Goal: Information Seeking & Learning: Find specific fact

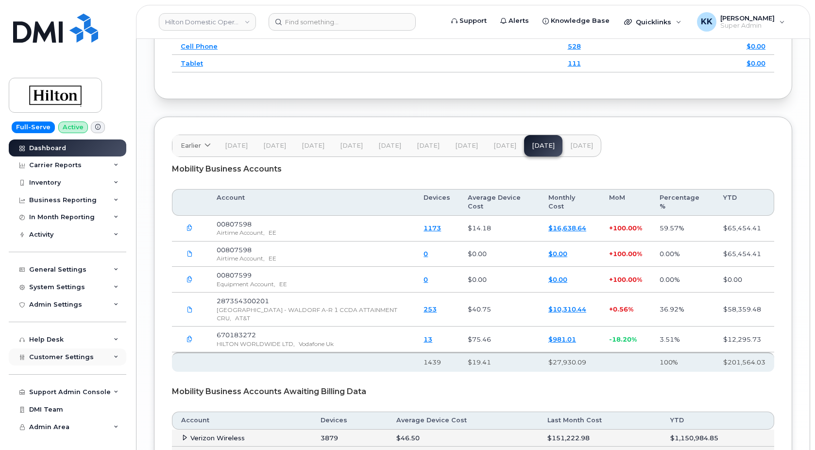
scroll to position [1497, 0]
click at [70, 349] on div "Customer Settings" at bounding box center [68, 356] width 118 height 17
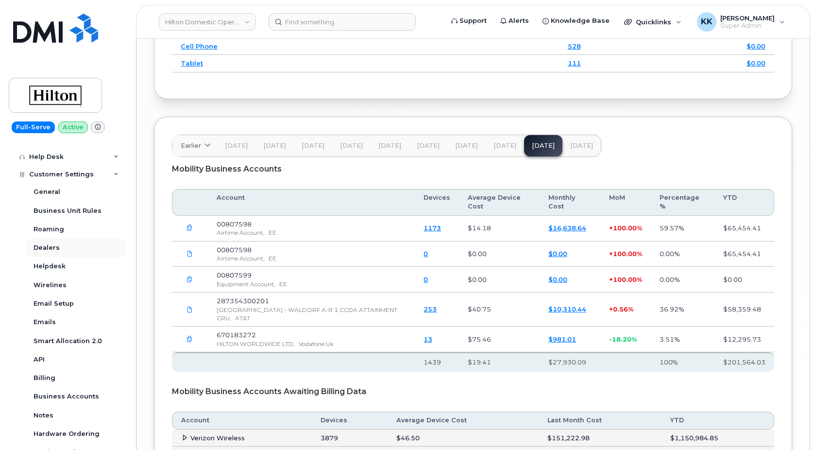
scroll to position [187, 0]
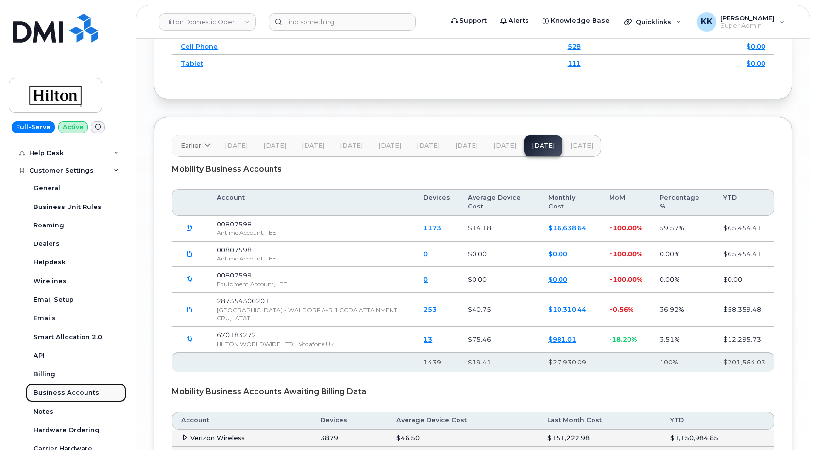
click at [64, 392] on div "Business Accounts" at bounding box center [67, 392] width 66 height 9
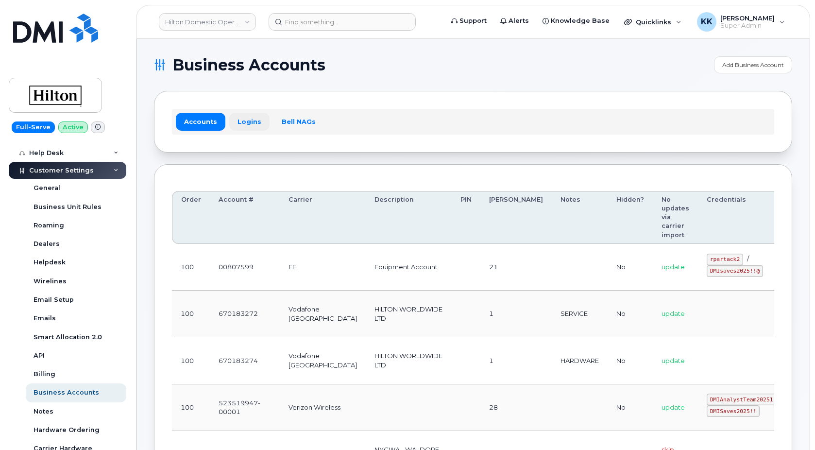
click at [245, 121] on link "Logins" at bounding box center [249, 121] width 40 height 17
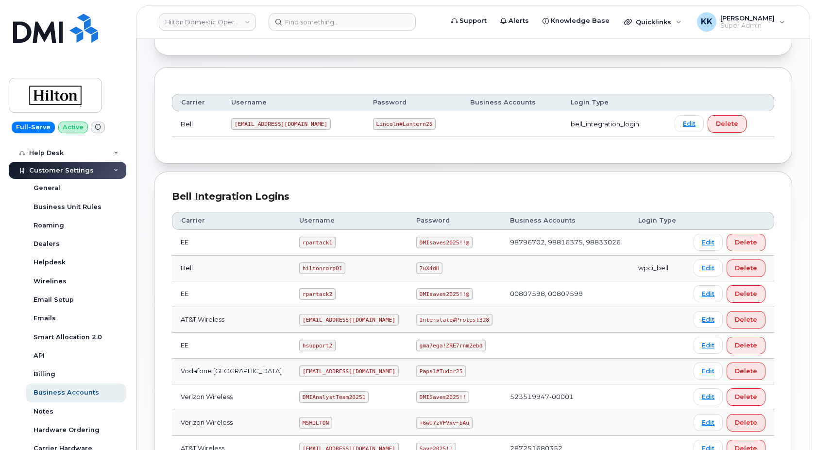
scroll to position [99, 0]
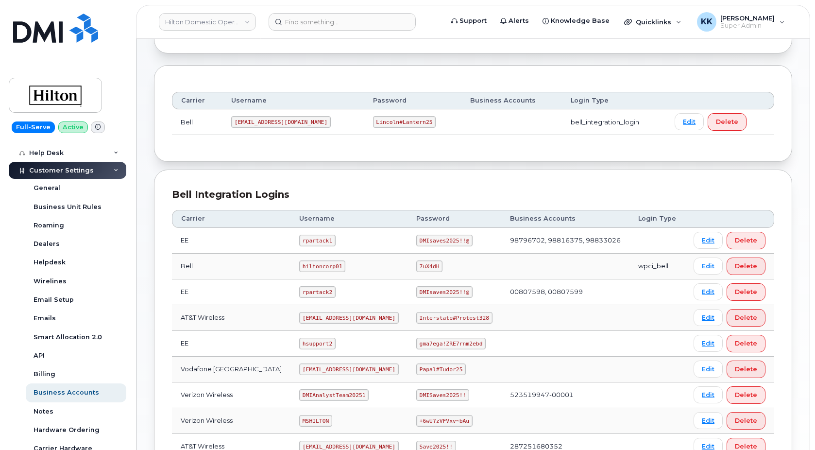
click at [299, 291] on code "rpartack2" at bounding box center [317, 292] width 36 height 12
click at [426, 295] on code "DMIsaves2025!!@" at bounding box center [444, 292] width 56 height 12
click at [425, 294] on code "DMIsaves2025!!@" at bounding box center [444, 292] width 56 height 12
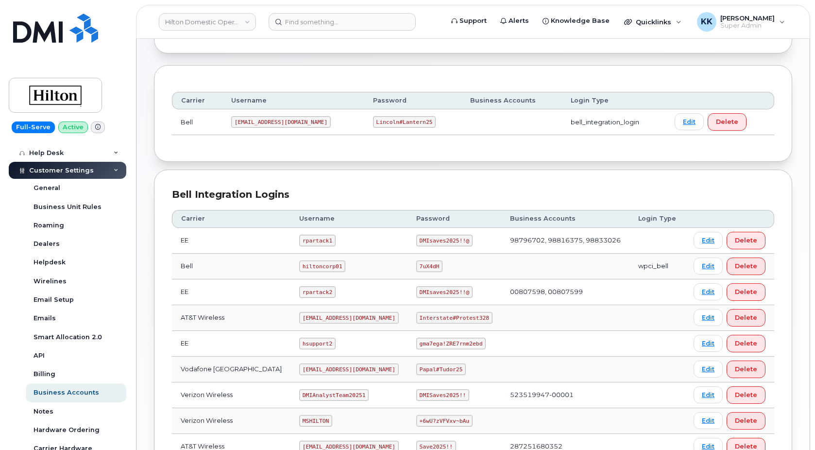
click at [425, 294] on code "DMIsaves2025!!@" at bounding box center [444, 292] width 56 height 12
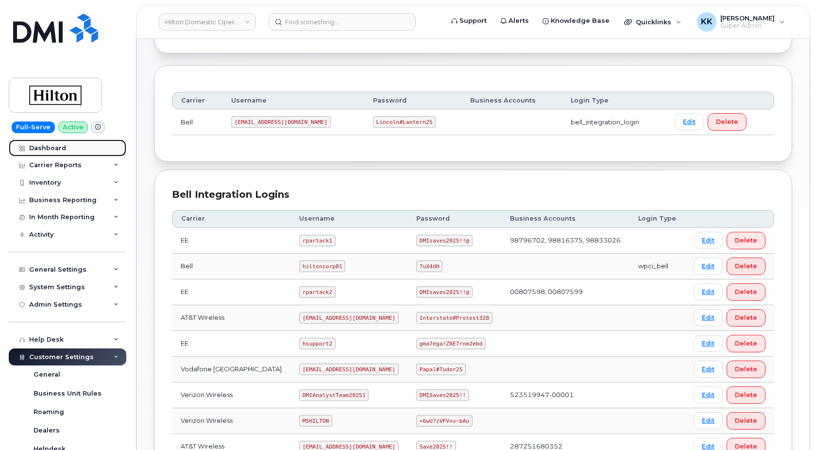
click at [45, 148] on div "Dashboard" at bounding box center [47, 148] width 37 height 8
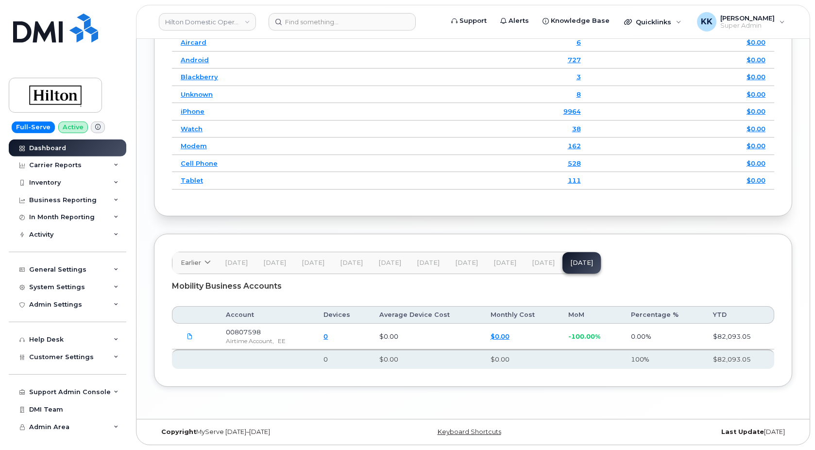
scroll to position [1394, 0]
click at [544, 264] on span "[DATE]" at bounding box center [543, 263] width 23 height 8
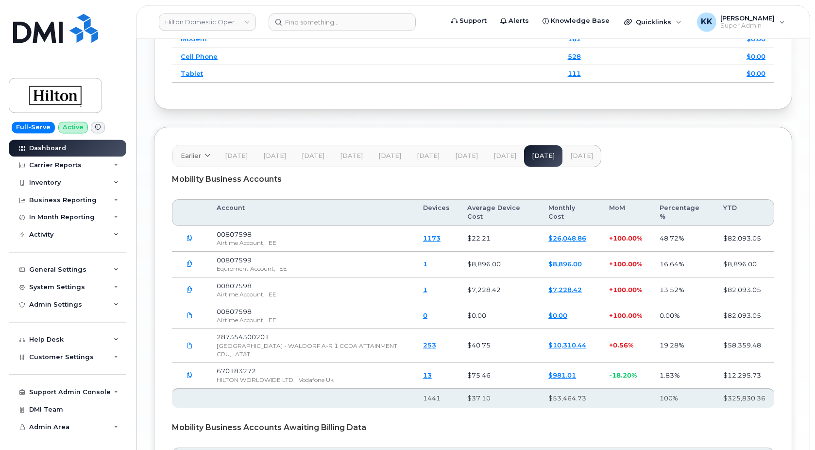
scroll to position [1512, 0]
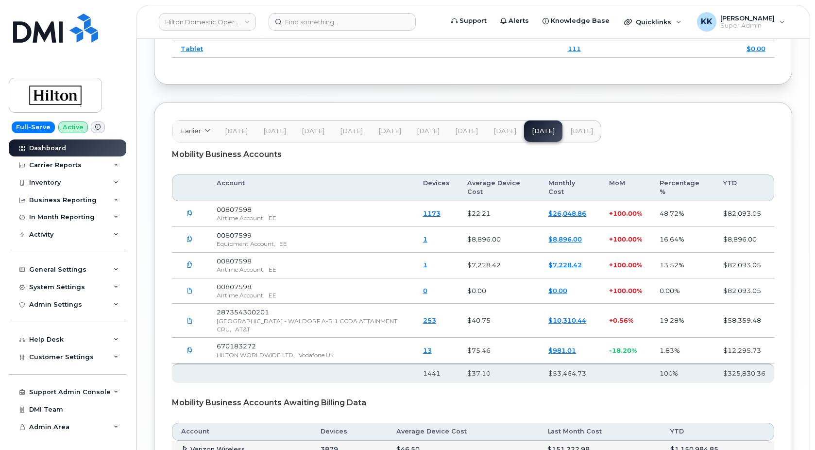
click at [185, 223] on button "button" at bounding box center [189, 213] width 17 height 17
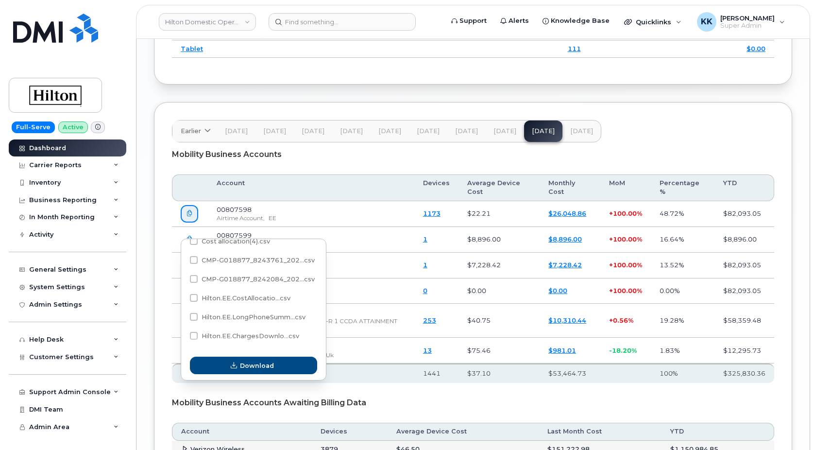
scroll to position [0, 0]
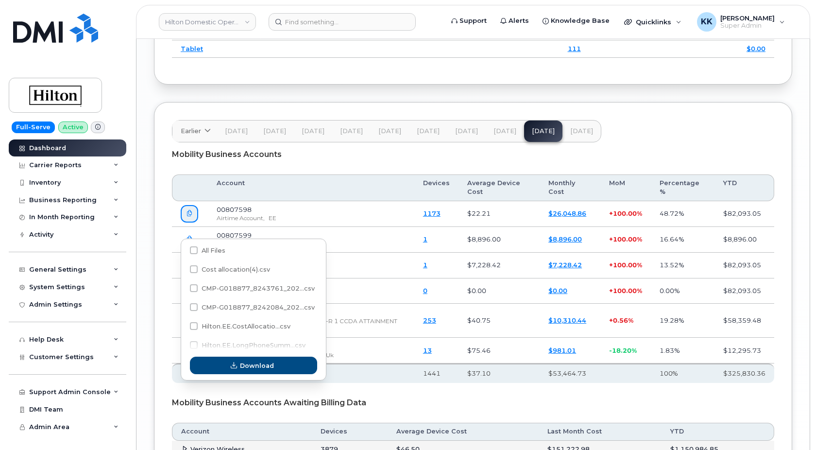
click at [335, 225] on td "00807598 Airtime Account, EE" at bounding box center [311, 214] width 207 height 26
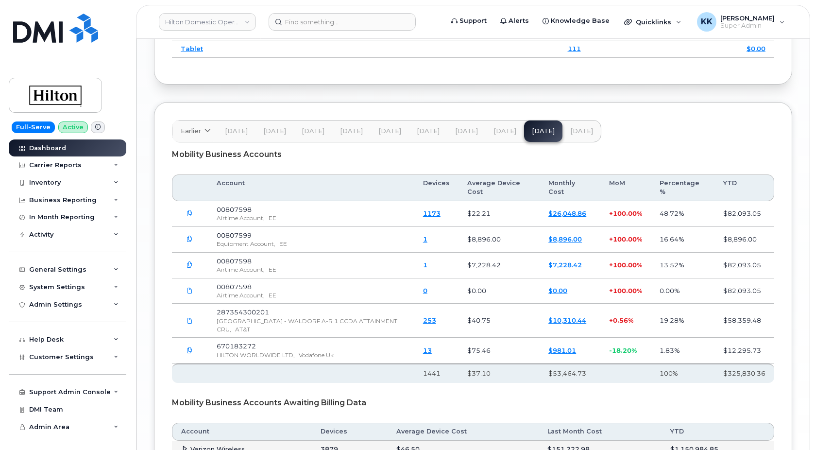
click at [191, 268] on icon "button" at bounding box center [190, 265] width 6 height 6
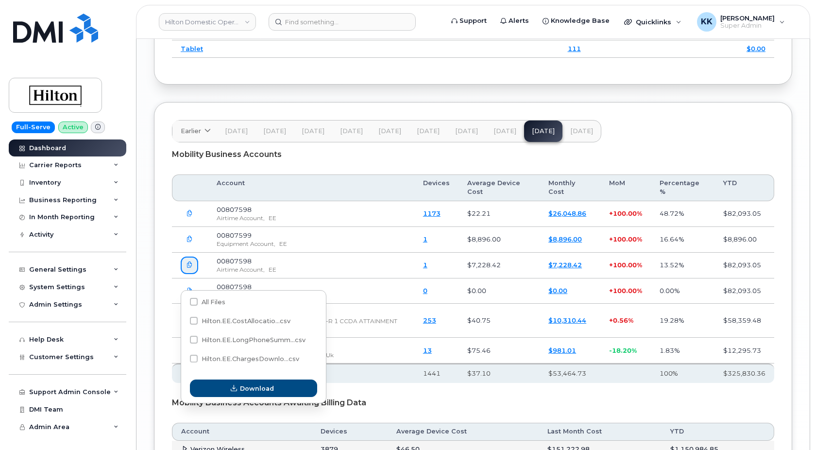
click at [190, 217] on icon "button" at bounding box center [190, 213] width 6 height 6
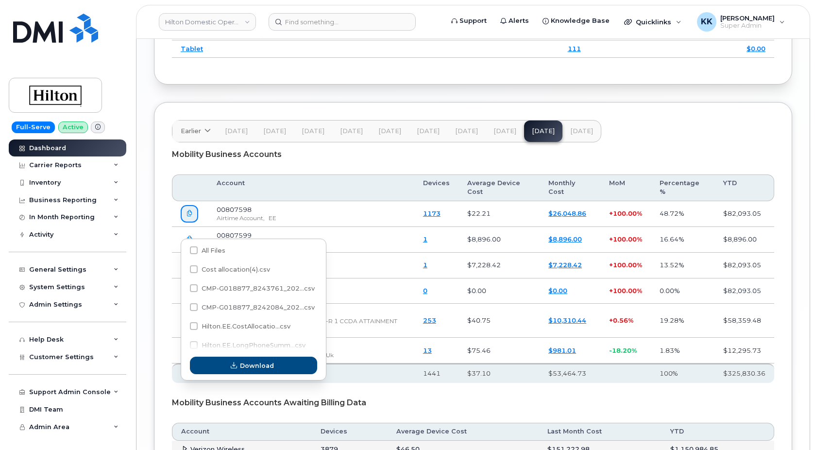
click at [655, 156] on div "Mobility Business Accounts" at bounding box center [473, 154] width 603 height 24
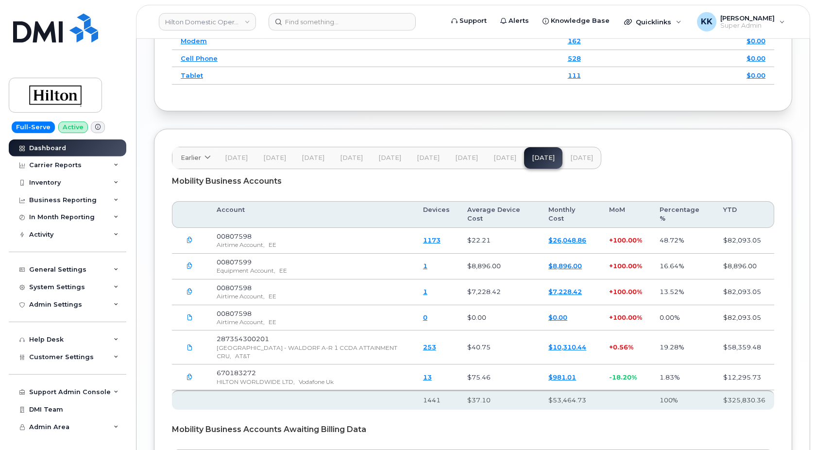
scroll to position [1462, 0]
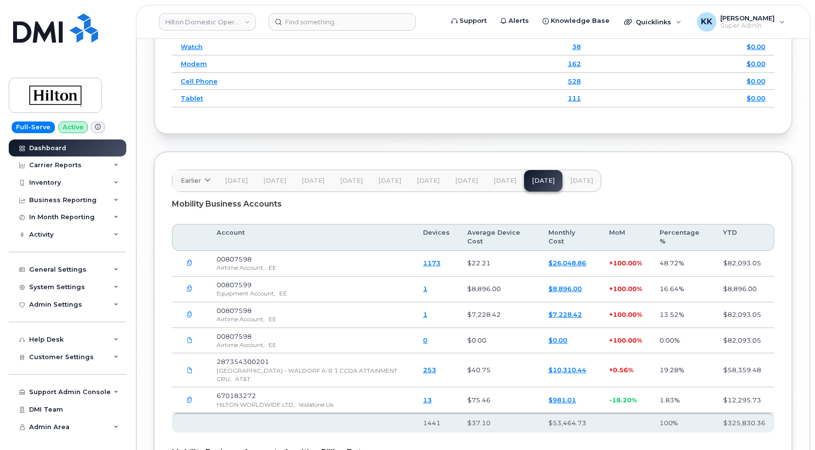
click at [189, 292] on icon "button" at bounding box center [190, 289] width 6 height 6
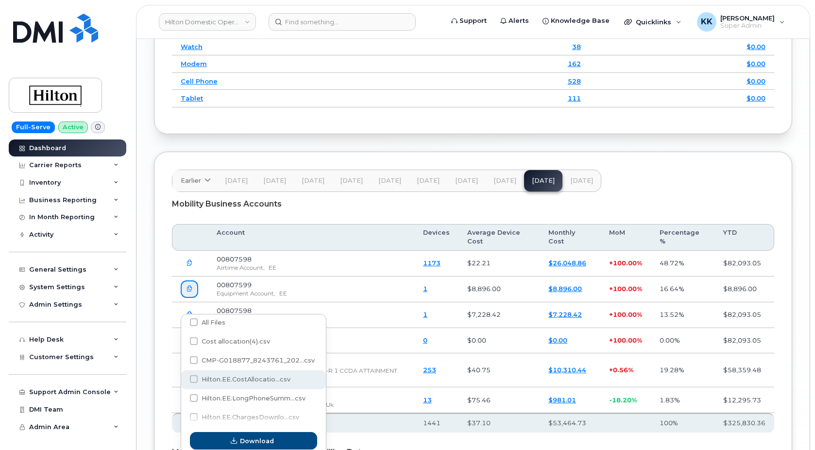
scroll to position [0, 0]
click at [194, 298] on button "button" at bounding box center [189, 288] width 17 height 17
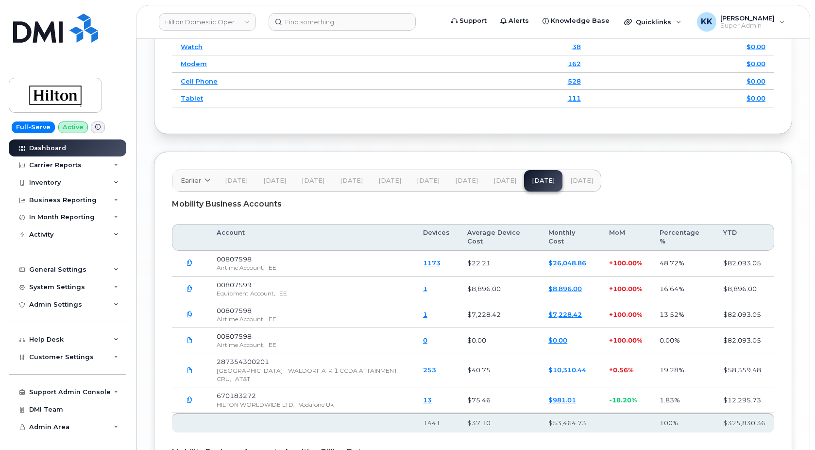
click at [270, 300] on td "00807599 Equipment Account, EE" at bounding box center [311, 289] width 207 height 26
click at [183, 298] on button "button" at bounding box center [189, 288] width 17 height 17
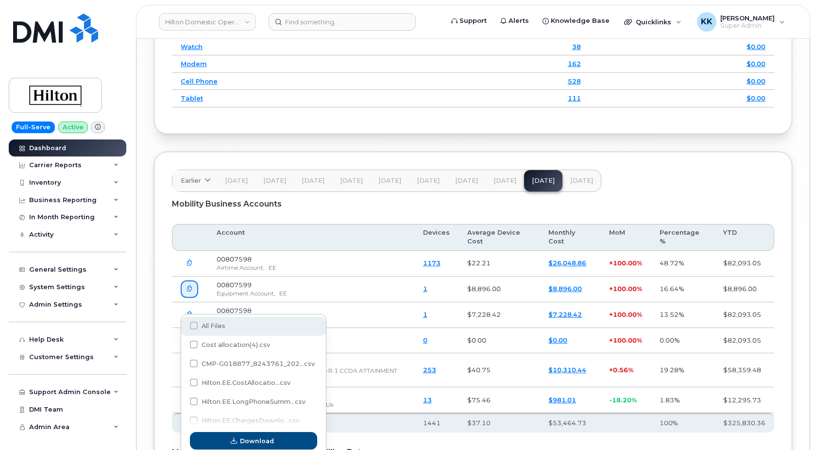
click at [196, 325] on span at bounding box center [194, 326] width 8 height 8
click at [183, 325] on input "All Files" at bounding box center [180, 326] width 5 height 5
checkbox input "true"
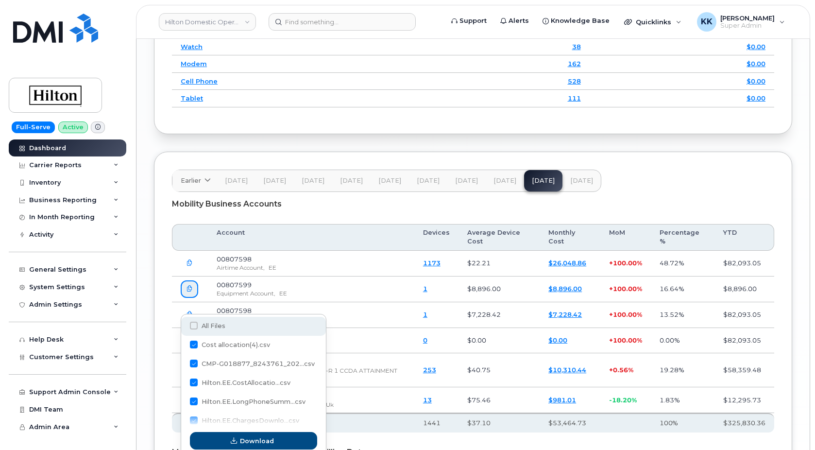
checkbox input "true"
click at [374, 216] on div "Mobility Business Accounts" at bounding box center [473, 204] width 603 height 24
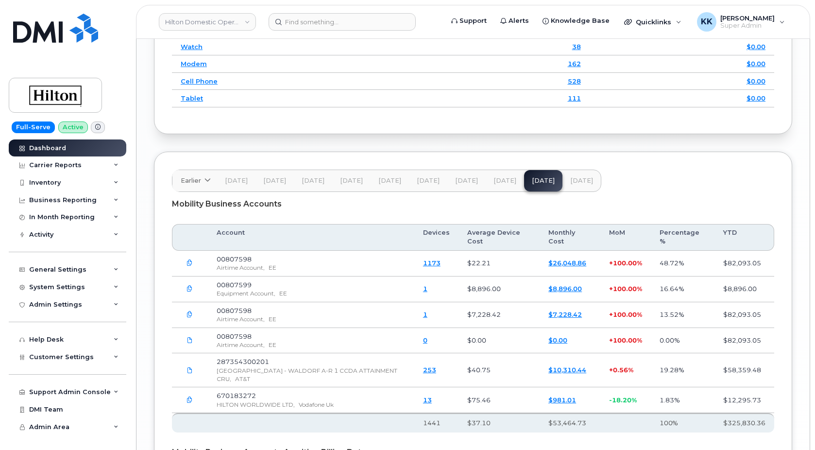
click at [575, 185] on span "Nov 25" at bounding box center [581, 181] width 23 height 8
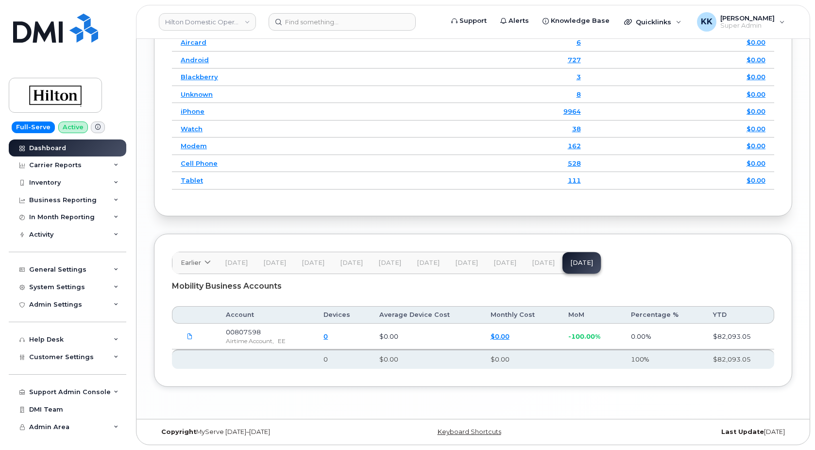
click at [547, 264] on span "[DATE]" at bounding box center [543, 263] width 23 height 8
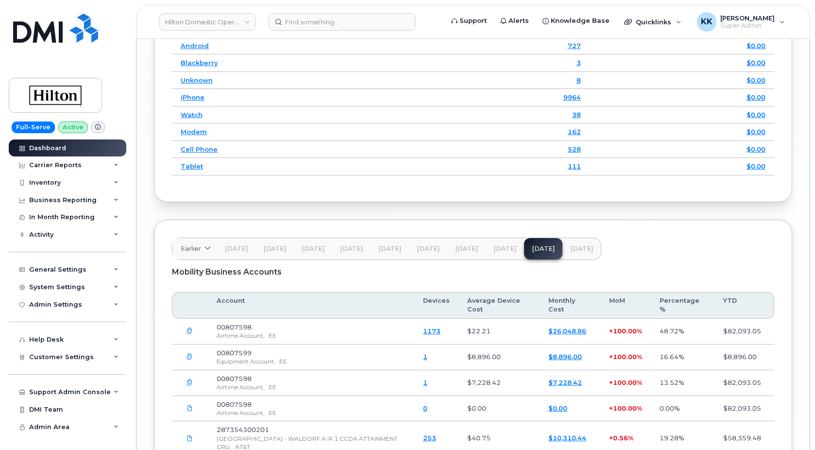
click at [619, 260] on header "Earlier 2024 December November October September August July June May April Mar…" at bounding box center [473, 249] width 603 height 22
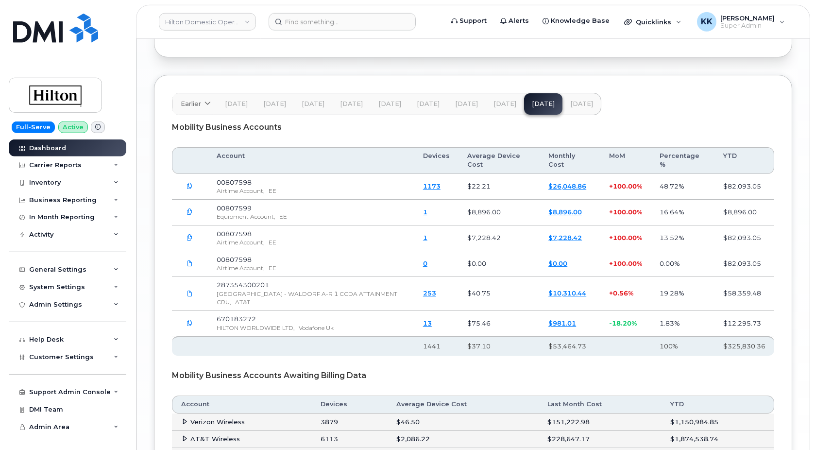
scroll to position [1543, 0]
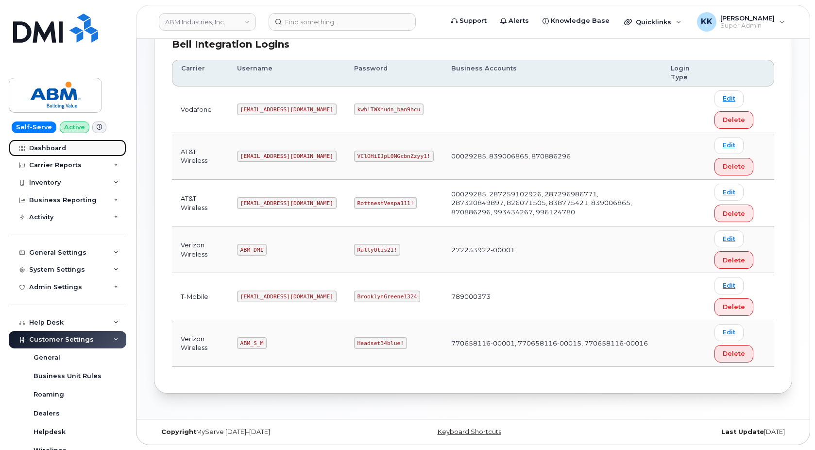
click at [50, 150] on div "Dashboard" at bounding box center [47, 148] width 37 height 8
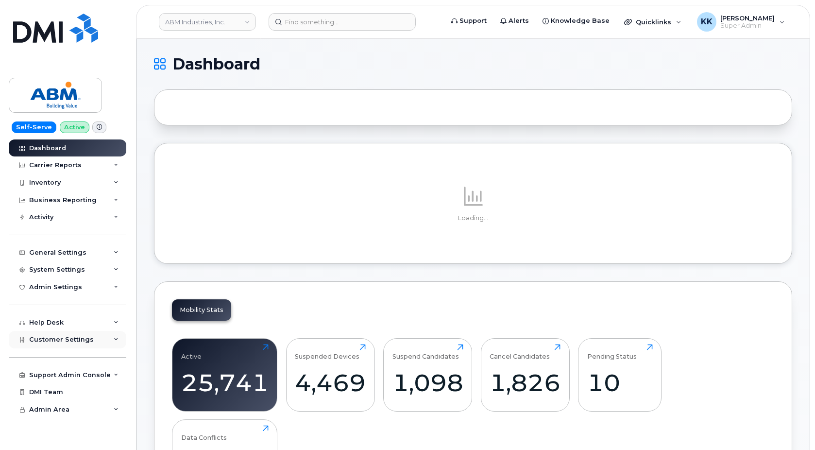
click at [83, 341] on span "Customer Settings" at bounding box center [61, 339] width 65 height 7
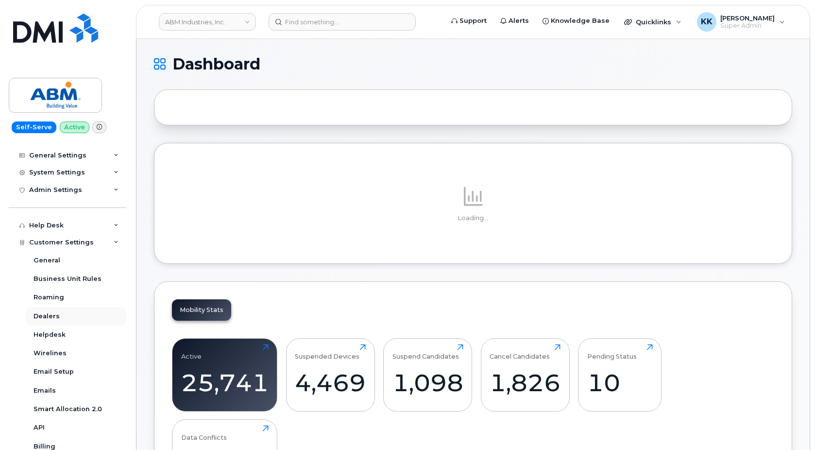
scroll to position [187, 0]
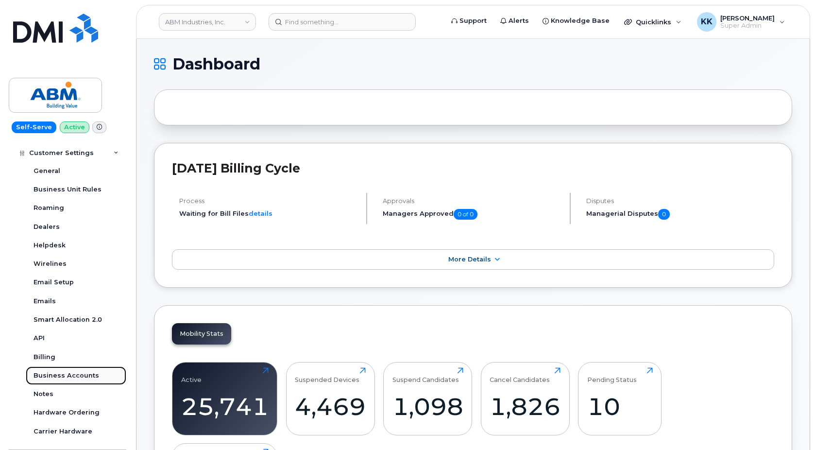
click at [69, 376] on div "Business Accounts" at bounding box center [67, 375] width 66 height 9
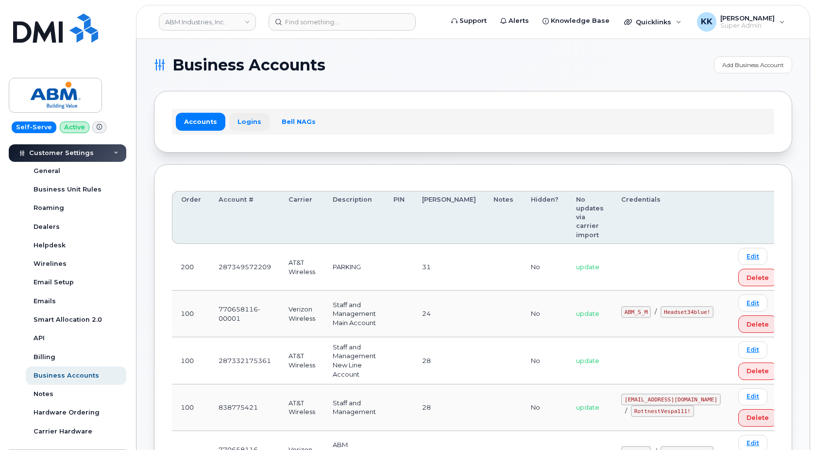
click at [254, 128] on link "Logins" at bounding box center [249, 121] width 40 height 17
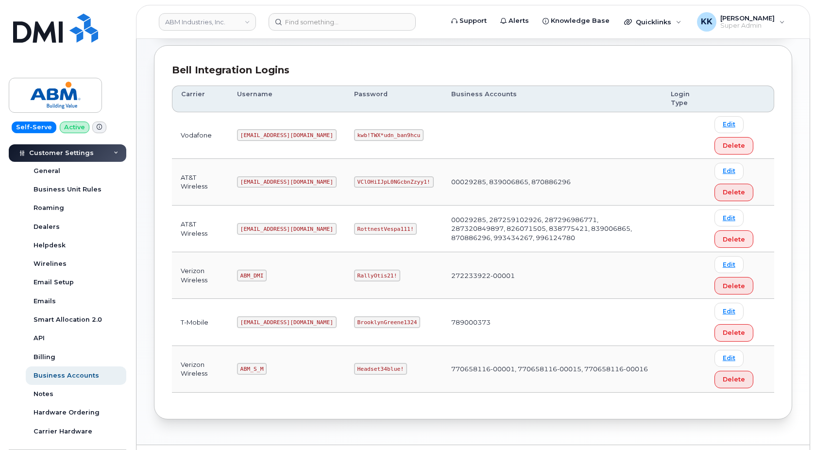
scroll to position [145, 0]
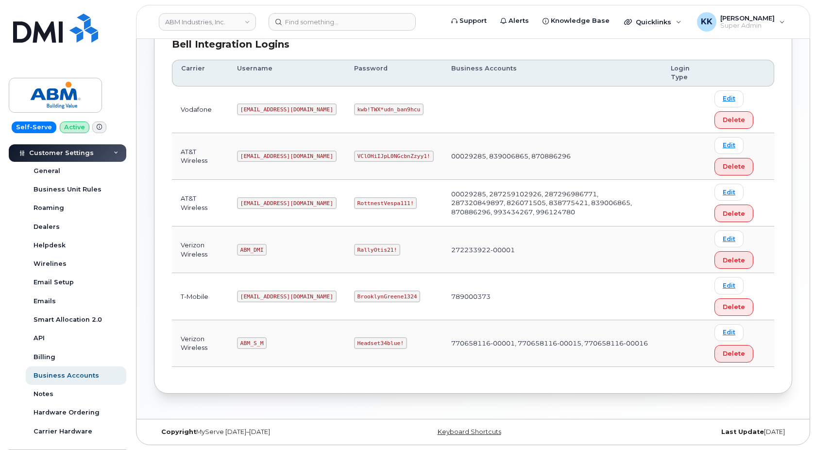
click at [248, 346] on code "ABM_S_M" at bounding box center [252, 343] width 30 height 12
copy code "ABM_S_M"
click at [354, 345] on code "Headset34blue!" at bounding box center [380, 343] width 53 height 12
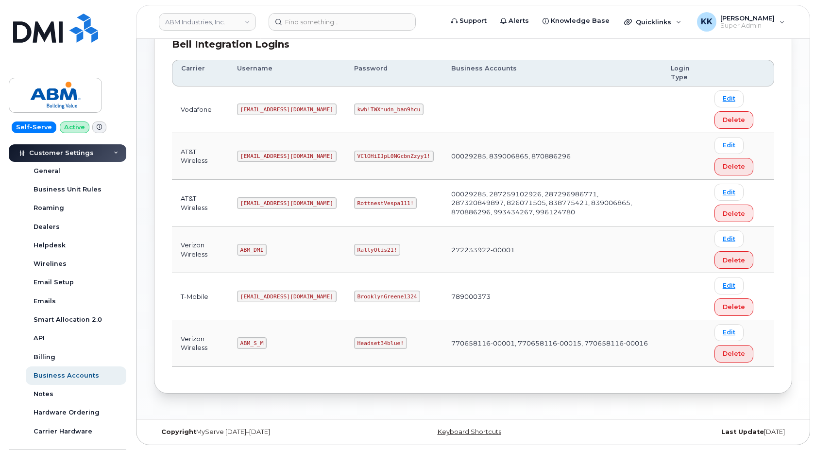
click at [354, 345] on code "Headset34blue!" at bounding box center [380, 343] width 53 height 12
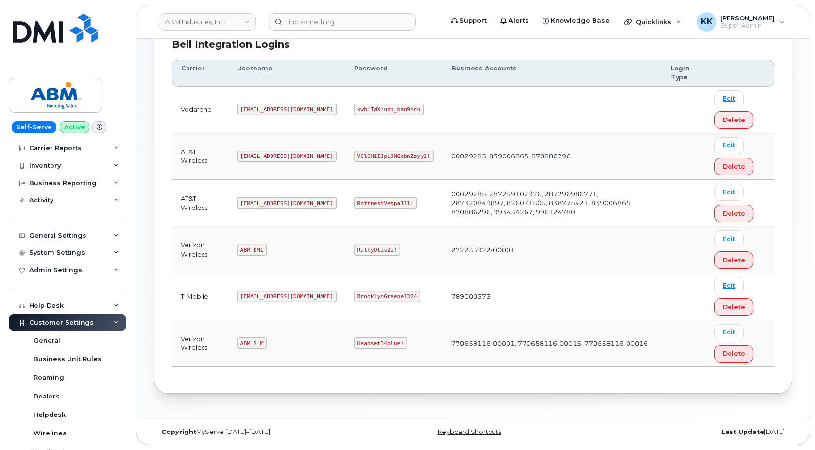
scroll to position [0, 0]
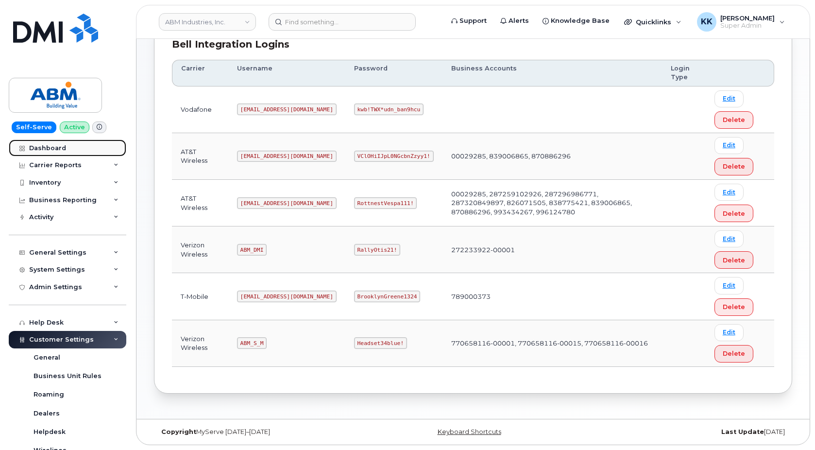
click at [51, 148] on div "Dashboard" at bounding box center [47, 148] width 37 height 8
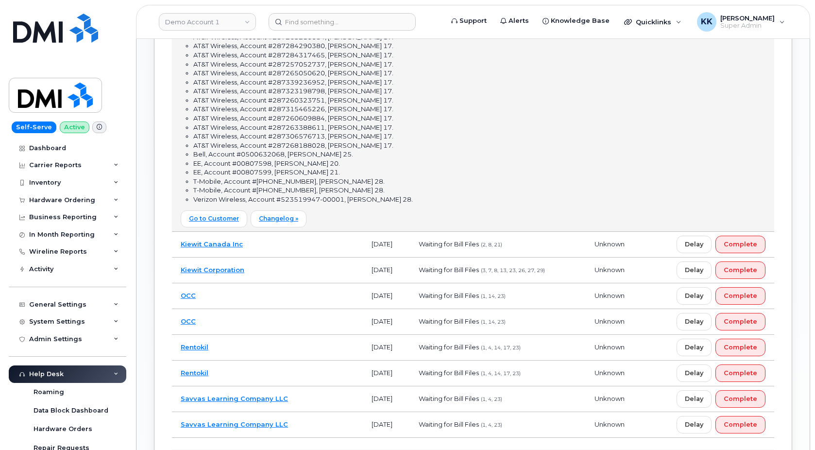
scroll to position [10, 0]
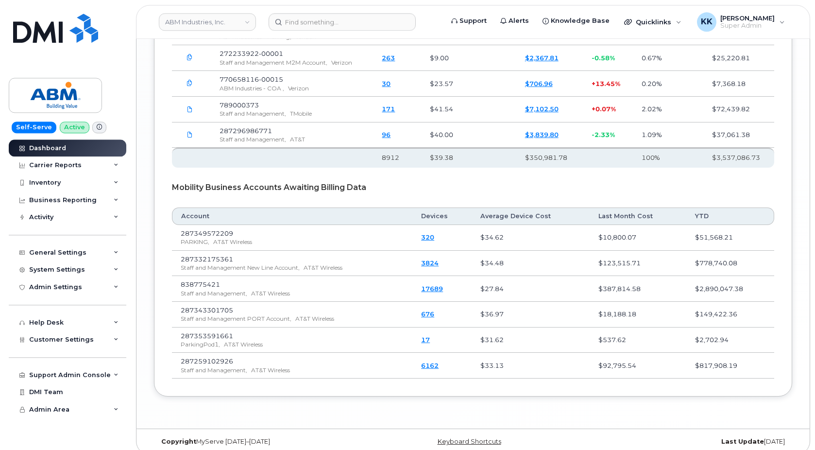
scroll to position [1623, 0]
